Goal: Task Accomplishment & Management: Use online tool/utility

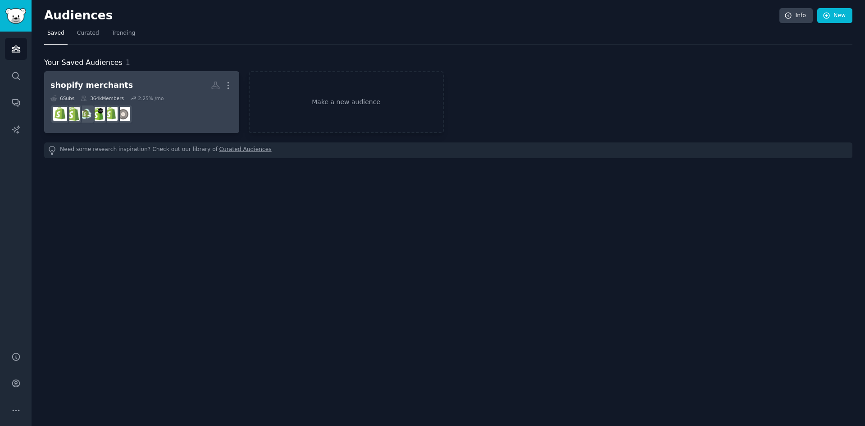
click at [142, 95] on div "2.25 % /mo" at bounding box center [151, 98] width 26 height 6
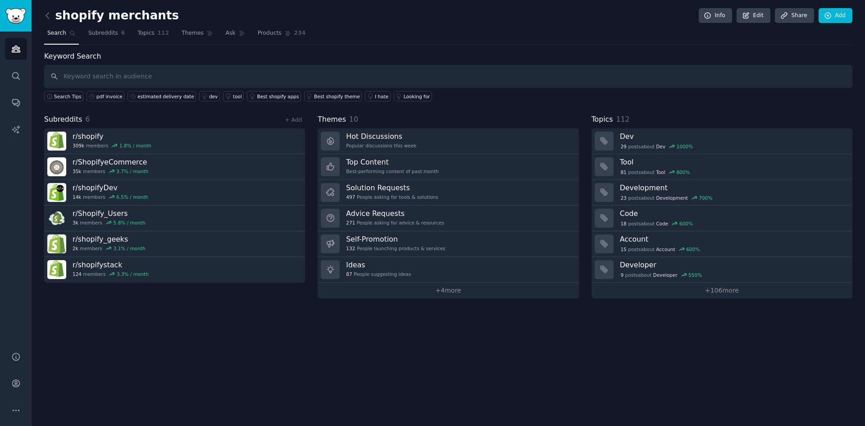
click at [131, 77] on input "text" at bounding box center [448, 76] width 808 height 23
click at [292, 120] on link "+ Add" at bounding box center [293, 120] width 17 height 6
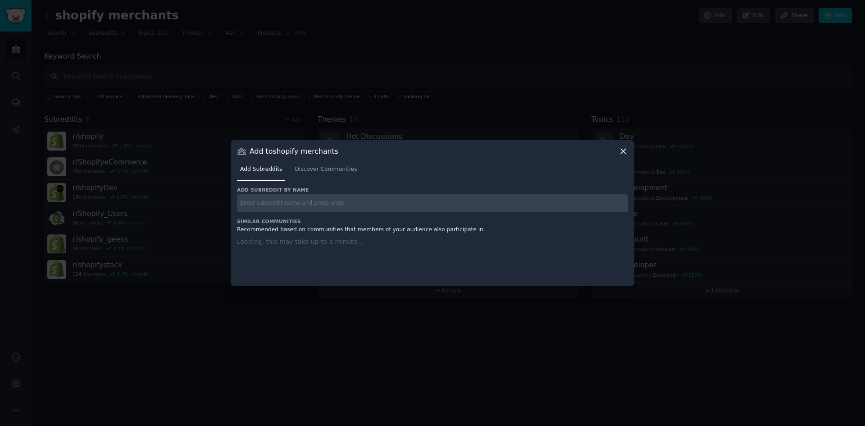
click at [308, 209] on input "text" at bounding box center [432, 203] width 391 height 18
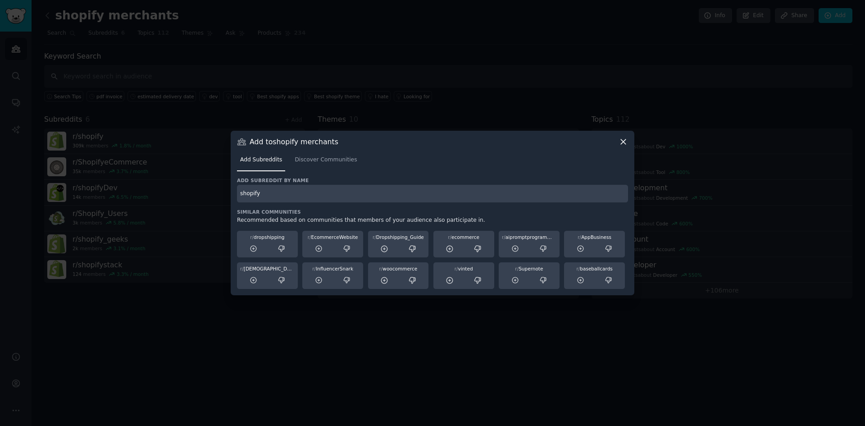
type input "shopify"
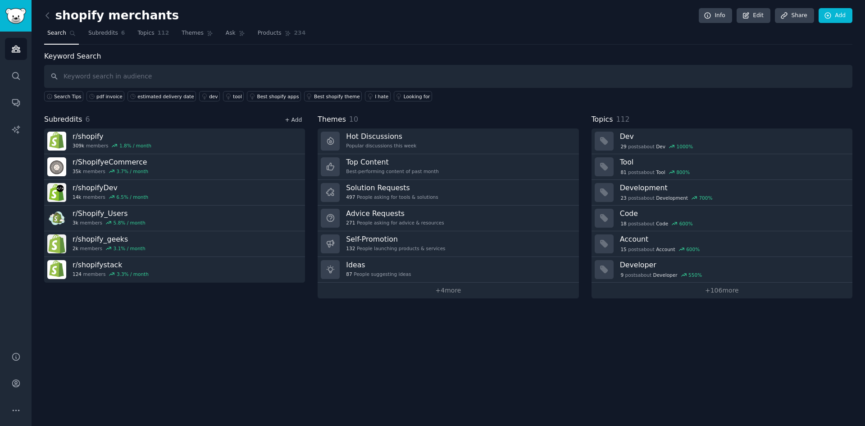
click at [298, 119] on link "+ Add" at bounding box center [293, 120] width 17 height 6
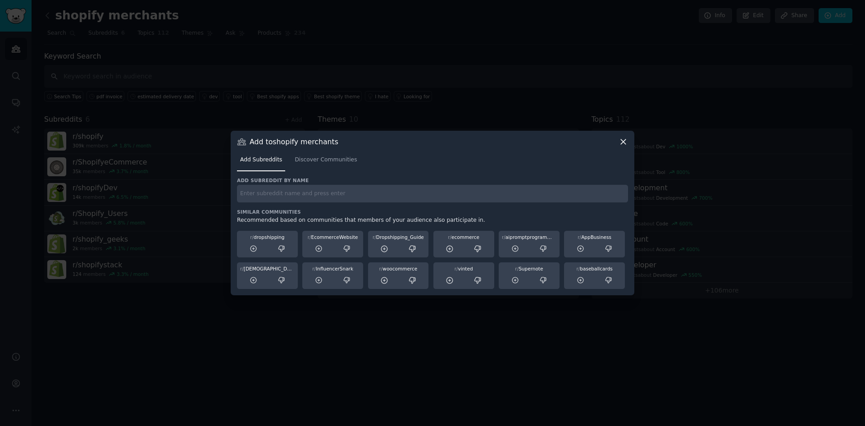
click at [323, 192] on input "text" at bounding box center [432, 194] width 391 height 18
click at [623, 143] on icon at bounding box center [623, 141] width 5 height 5
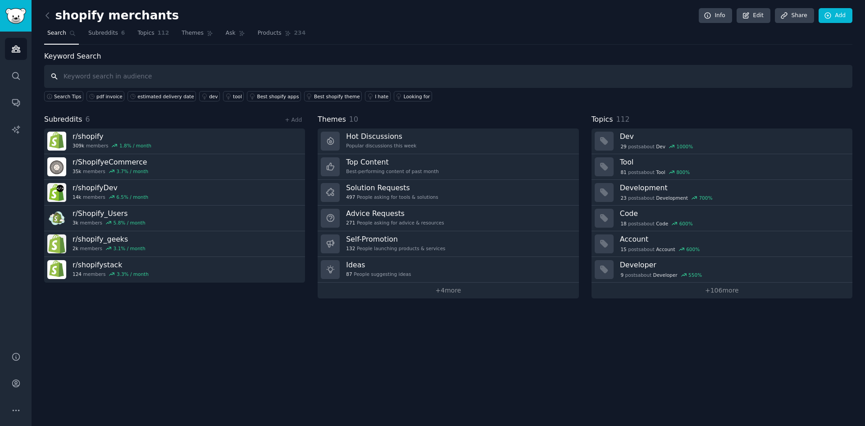
click at [173, 71] on input "text" at bounding box center [448, 76] width 808 height 23
paste input "r/reviewmyshopify"
type input "r/reviewmyshopify"
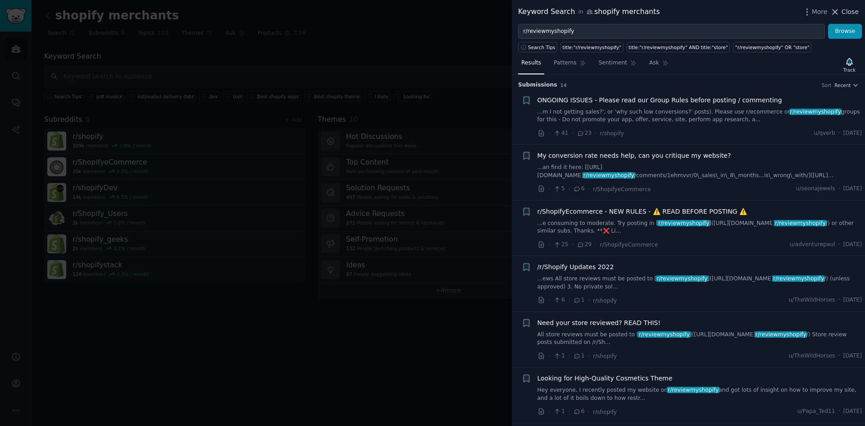
click at [837, 9] on icon at bounding box center [835, 11] width 9 height 9
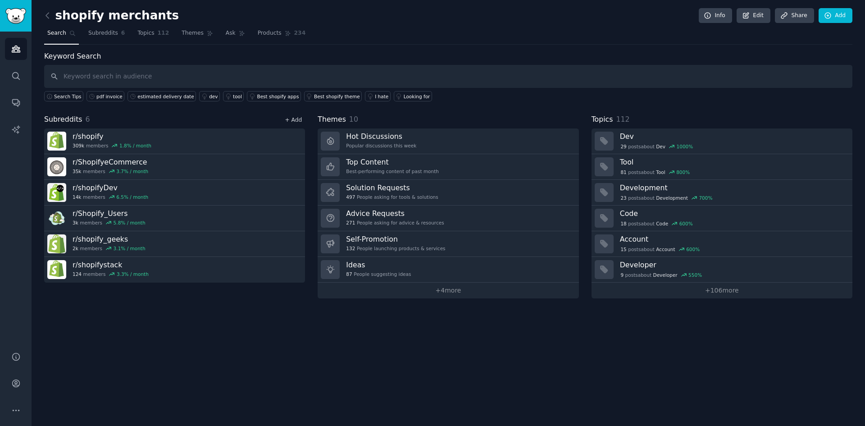
click at [295, 119] on link "+ Add" at bounding box center [293, 120] width 17 height 6
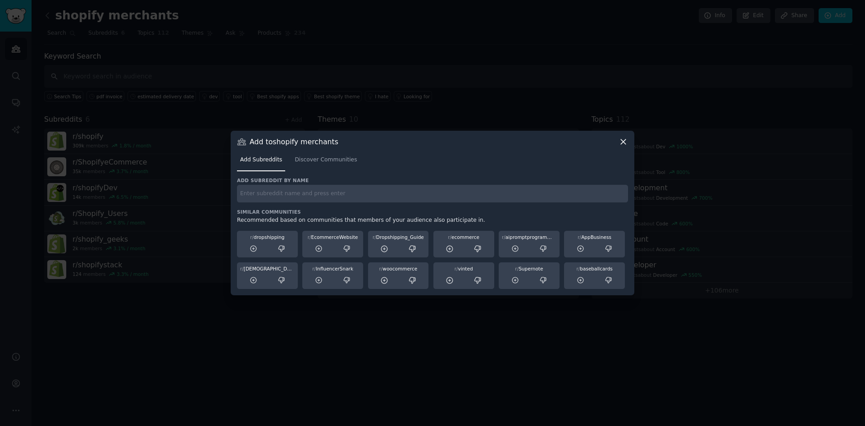
click at [330, 199] on input "text" at bounding box center [432, 194] width 391 height 18
paste input "r/reviewmyshopify"
type input "r/reviewmyshopify"
click at [323, 160] on span "Discover Communities" at bounding box center [326, 160] width 62 height 8
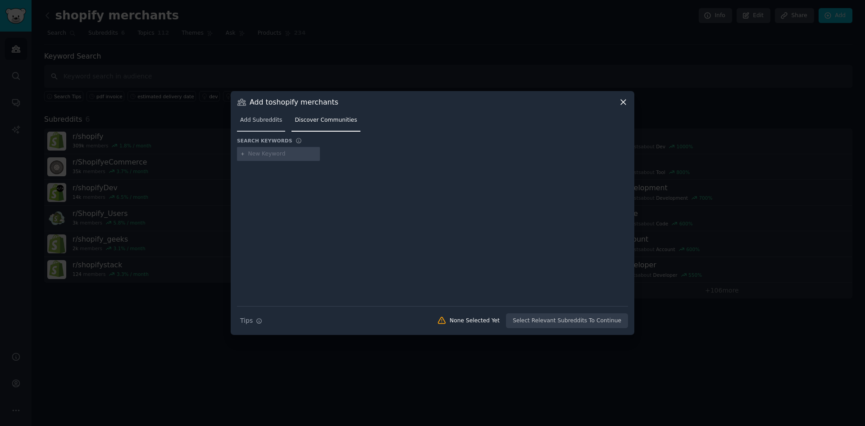
click at [264, 121] on span "Add Subreddits" at bounding box center [261, 120] width 42 height 8
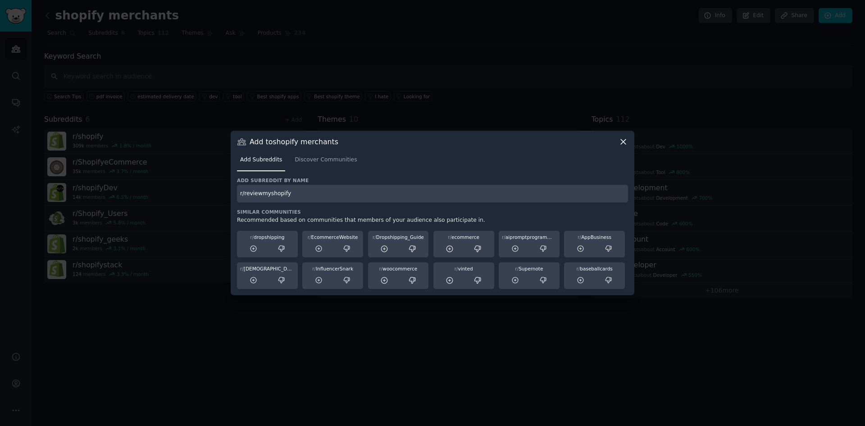
type input "r/reviewmyshopify"
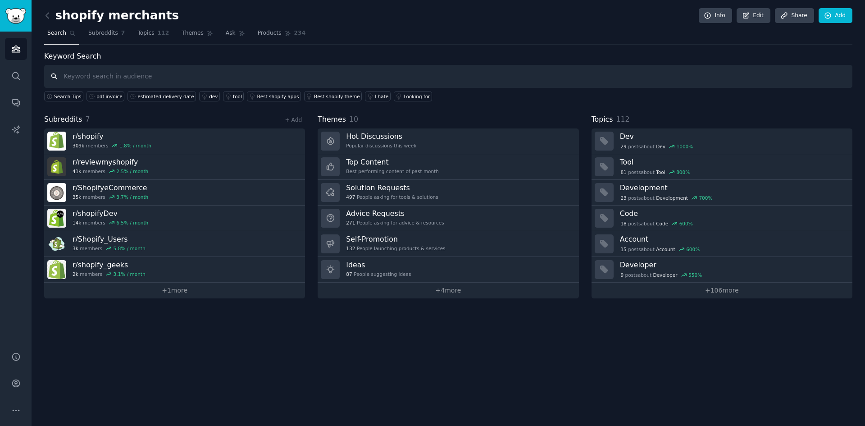
click at [94, 79] on input "text" at bounding box center [448, 76] width 808 height 23
paste input "r/ShopifyWebsites"
type input "r/ShopifyWebsites"
click at [290, 119] on link "+ Add" at bounding box center [293, 120] width 17 height 6
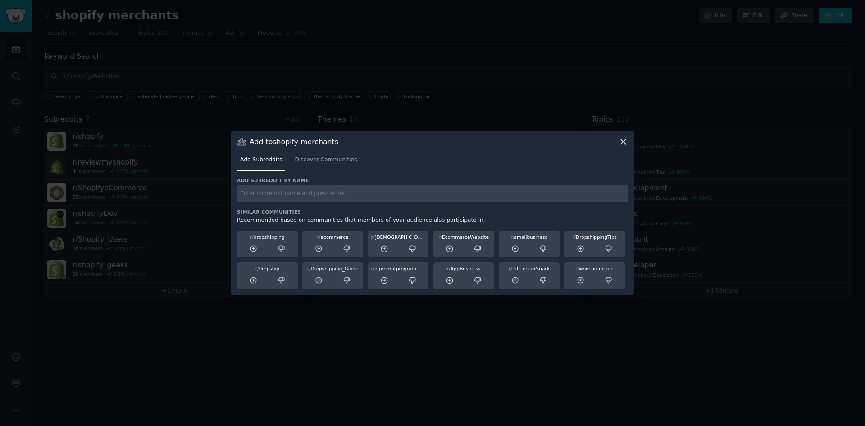
click at [283, 196] on input "text" at bounding box center [432, 194] width 391 height 18
paste input "r/ShopifyWebsites"
type input "r/ShopifyWebsites"
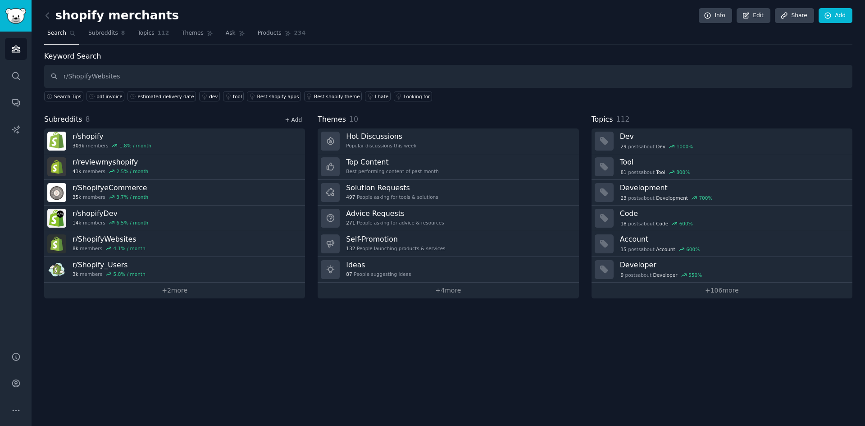
click at [295, 119] on link "+ Add" at bounding box center [293, 120] width 17 height 6
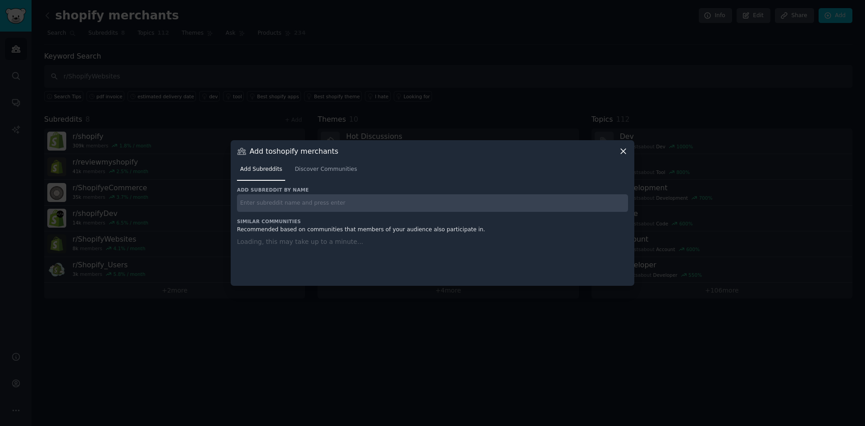
click at [349, 196] on input "text" at bounding box center [432, 203] width 391 height 18
paste input "r/ShopifyAppMarketing illuminati"
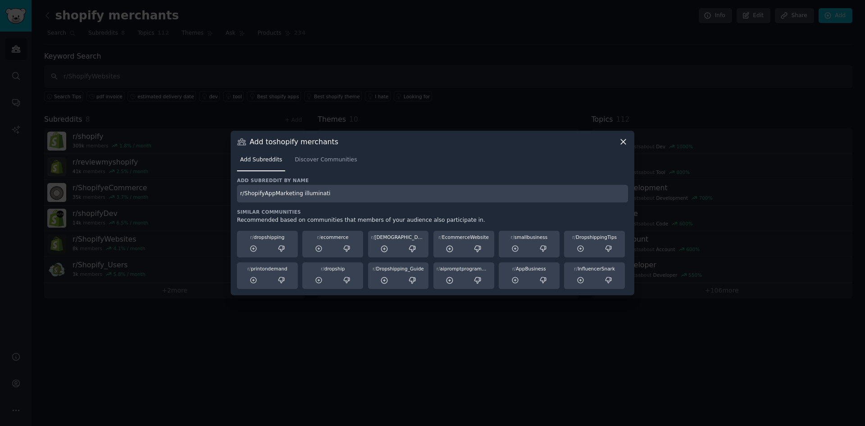
drag, startPoint x: 298, startPoint y: 194, endPoint x: 325, endPoint y: 189, distance: 27.9
click at [325, 189] on input "r/ShopifyAppMarketing illuminati" at bounding box center [432, 194] width 391 height 18
type input "r/ShopifyAppMarketing"
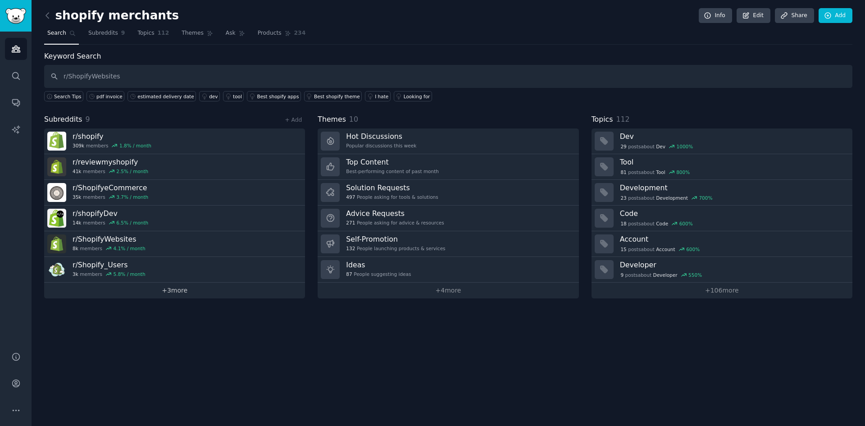
click at [188, 288] on link "+ 3 more" at bounding box center [174, 291] width 261 height 16
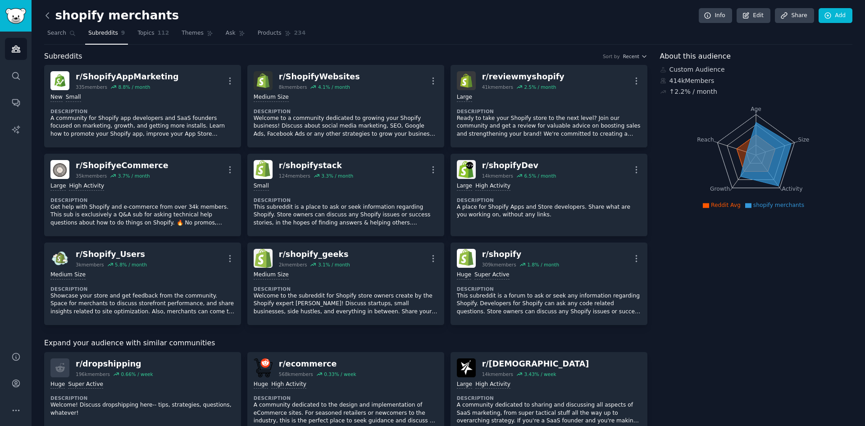
click at [48, 18] on icon at bounding box center [47, 15] width 3 height 5
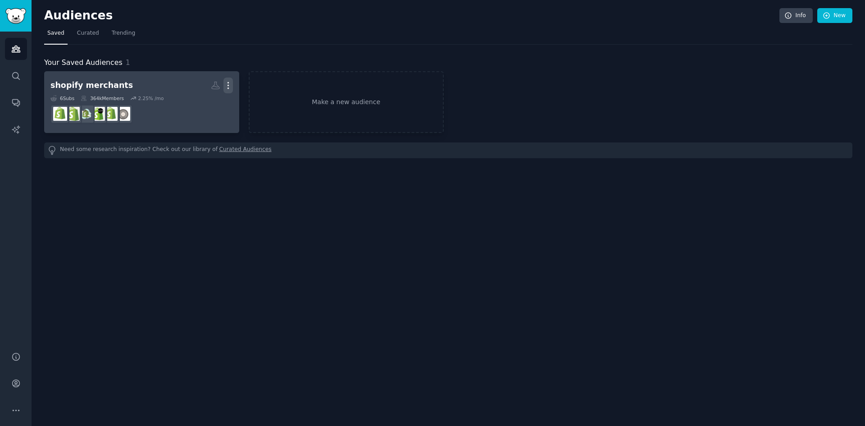
click at [227, 82] on icon "button" at bounding box center [228, 85] width 9 height 9
click at [137, 87] on h2 "shopify merchants Custom Audience More View Delete" at bounding box center [141, 86] width 183 height 16
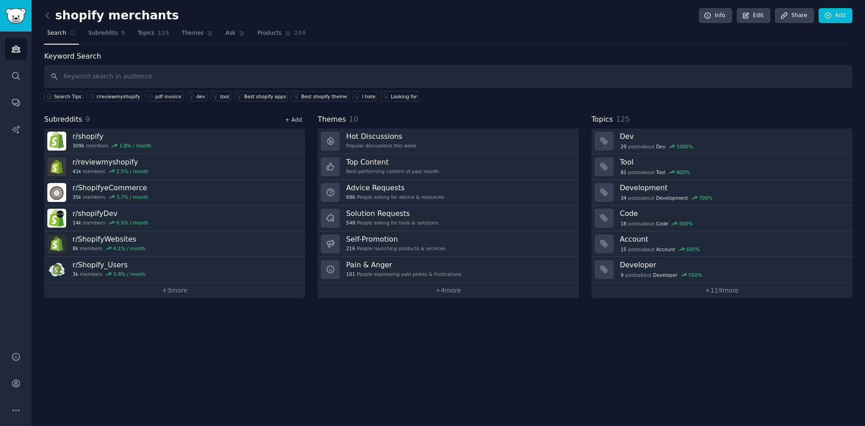
click at [293, 120] on link "+ Add" at bounding box center [293, 120] width 17 height 6
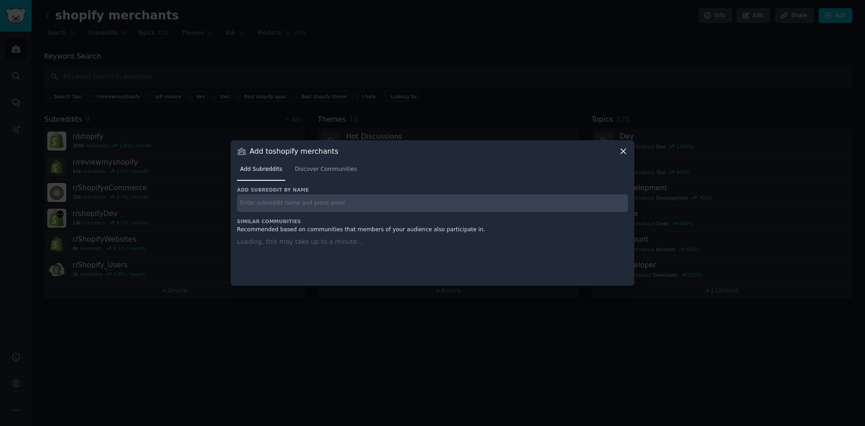
click at [283, 200] on input "text" at bounding box center [432, 203] width 391 height 18
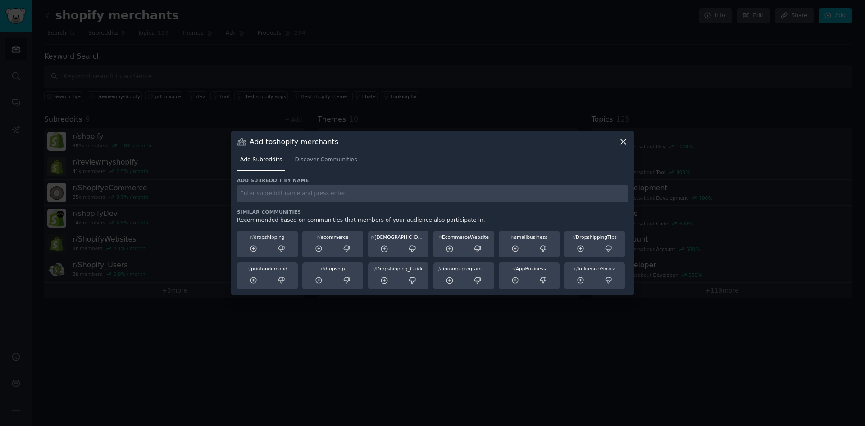
paste input "r/shopify_hustlers"
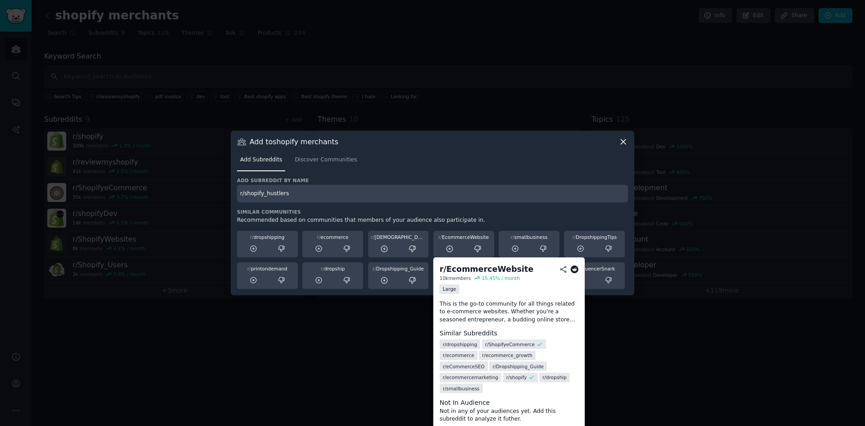
type input "r/shopify_hustlers"
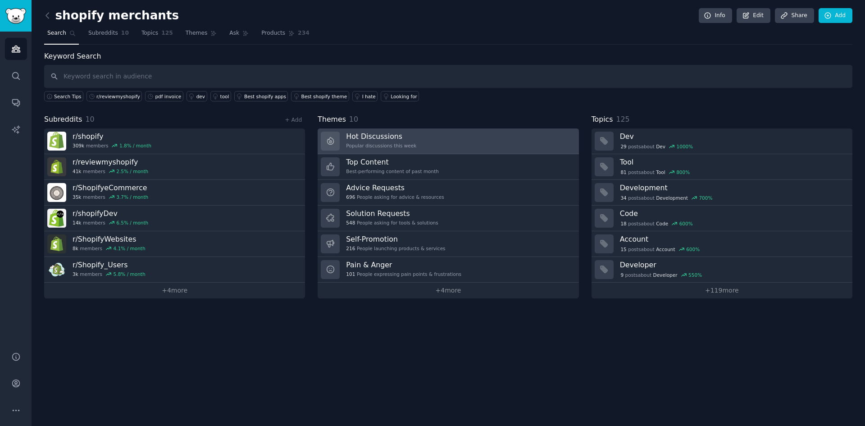
click at [379, 139] on h3 "Hot Discussions" at bounding box center [381, 136] width 70 height 9
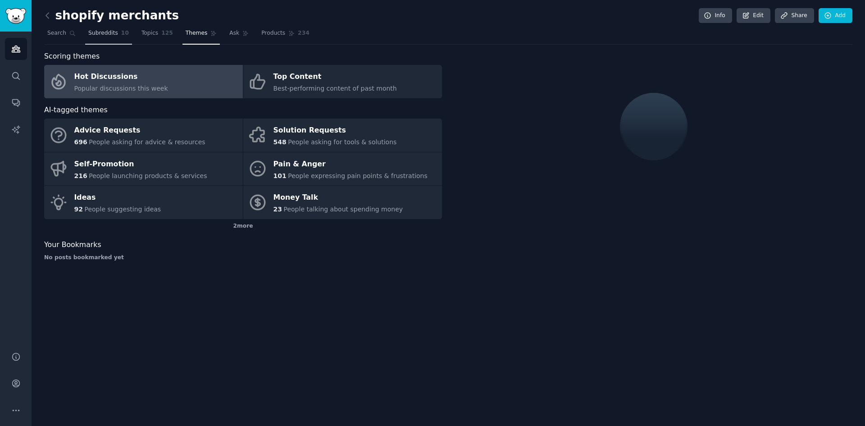
click at [100, 36] on span "Subreddits" at bounding box center [103, 33] width 30 height 8
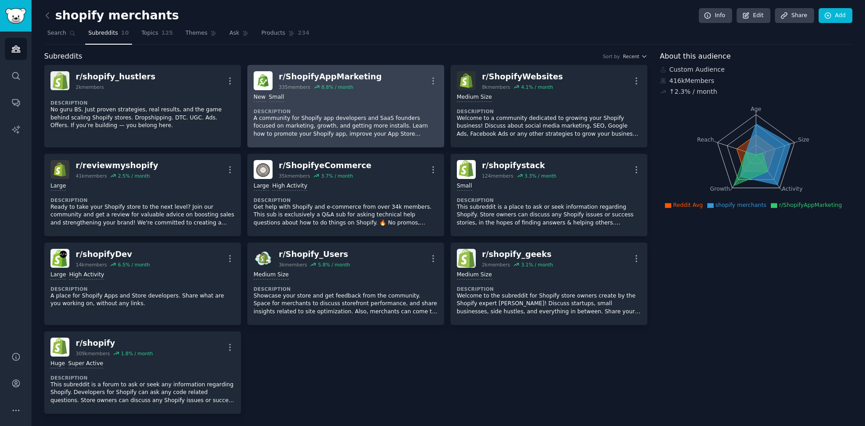
click at [351, 77] on div "r/ ShopifyAppMarketing" at bounding box center [330, 76] width 103 height 11
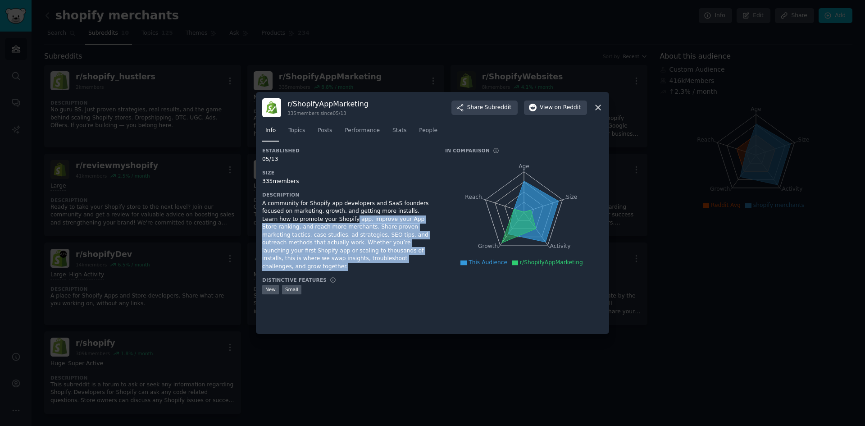
drag, startPoint x: 315, startPoint y: 219, endPoint x: 347, endPoint y: 259, distance: 50.4
click at [347, 259] on div "A community for Shopify app developers and SaaS founders focused on marketing, …" at bounding box center [347, 235] width 170 height 71
click at [348, 246] on div "A community for Shopify app developers and SaaS founders focused on marketing, …" at bounding box center [347, 235] width 170 height 71
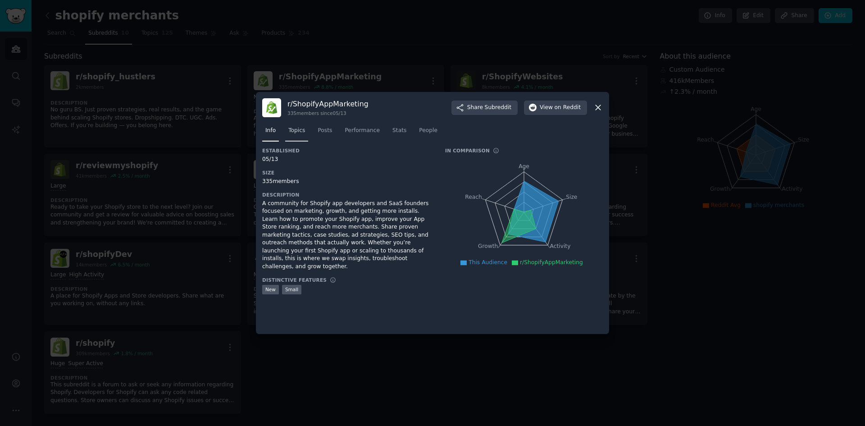
click at [297, 132] on span "Topics" at bounding box center [296, 131] width 17 height 8
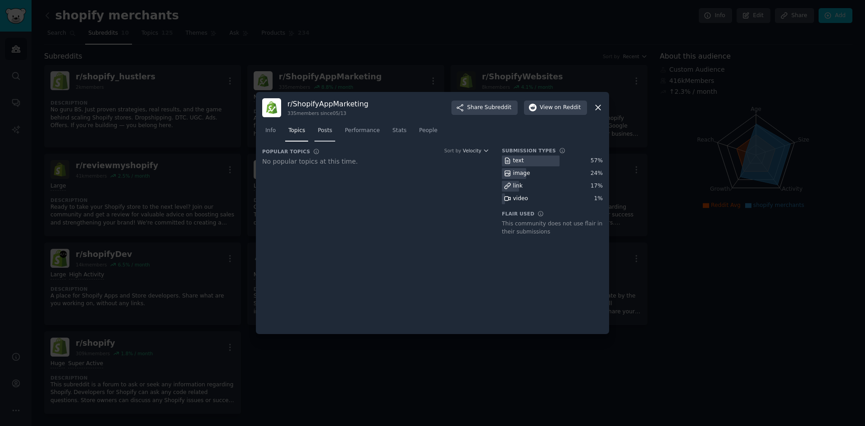
click at [322, 129] on span "Posts" at bounding box center [325, 131] width 14 height 8
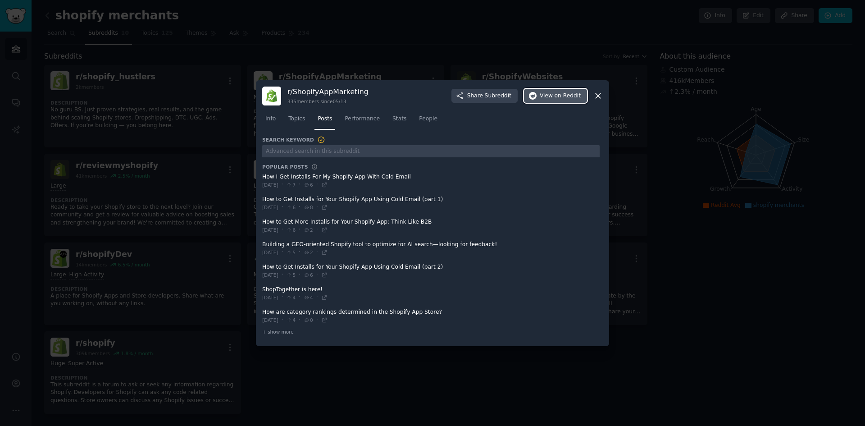
click at [548, 97] on span "View on Reddit" at bounding box center [560, 96] width 41 height 8
